Goal: Manage account settings

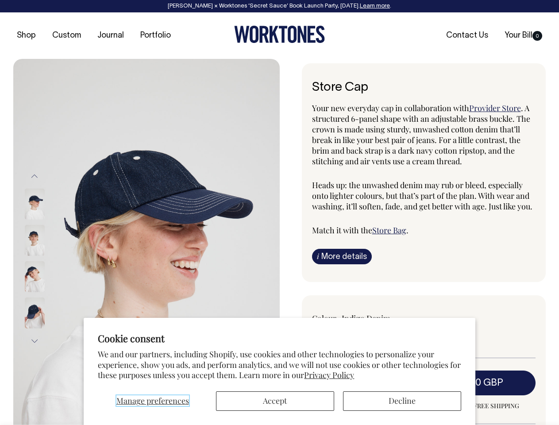
click at [152, 401] on span "Manage preferences" at bounding box center [152, 400] width 73 height 11
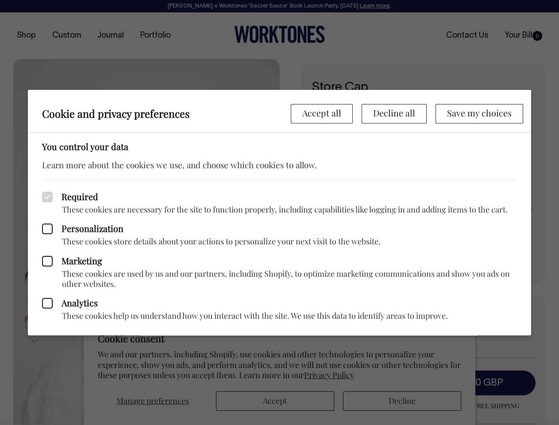
click at [275, 401] on div at bounding box center [279, 212] width 559 height 425
click at [402, 401] on div at bounding box center [279, 212] width 559 height 425
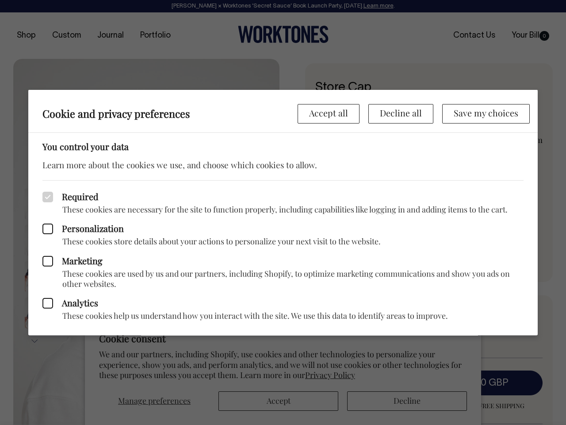
click at [146, 242] on p "These cookies store details about your actions to personalize your next visit t…" at bounding box center [282, 241] width 481 height 10
click at [46, 258] on label "Marketing" at bounding box center [282, 260] width 481 height 11
click at [45, 257] on input "Marketing" at bounding box center [44, 257] width 0 height 0
click at [35, 180] on div "Required These cookies are necessary for the site to function properly, includi…" at bounding box center [283, 257] width 510 height 155
click at [46, 258] on icon at bounding box center [47, 260] width 11 height 11
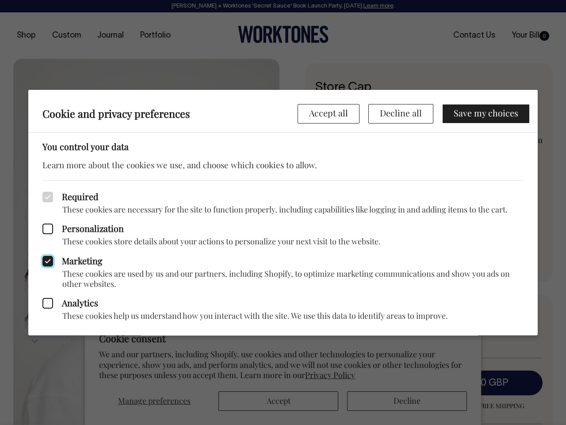
click at [45, 257] on input "Marketing" at bounding box center [44, 257] width 0 height 0
checkbox input "false"
click at [35, 341] on div at bounding box center [283, 212] width 566 height 425
